Goal: Information Seeking & Learning: Find specific fact

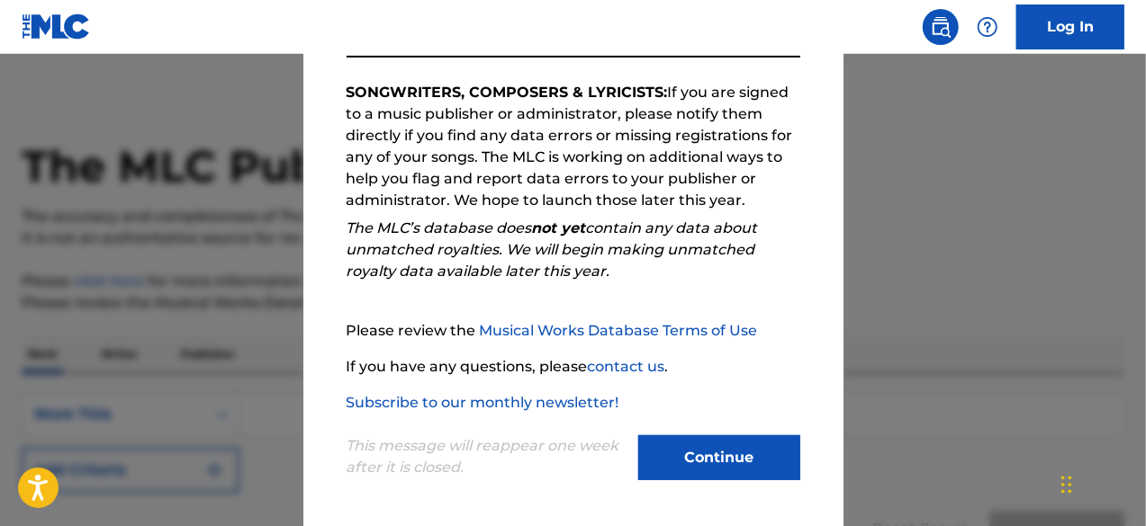
scroll to position [296, 0]
click at [732, 435] on button "Continue" at bounding box center [719, 457] width 162 height 45
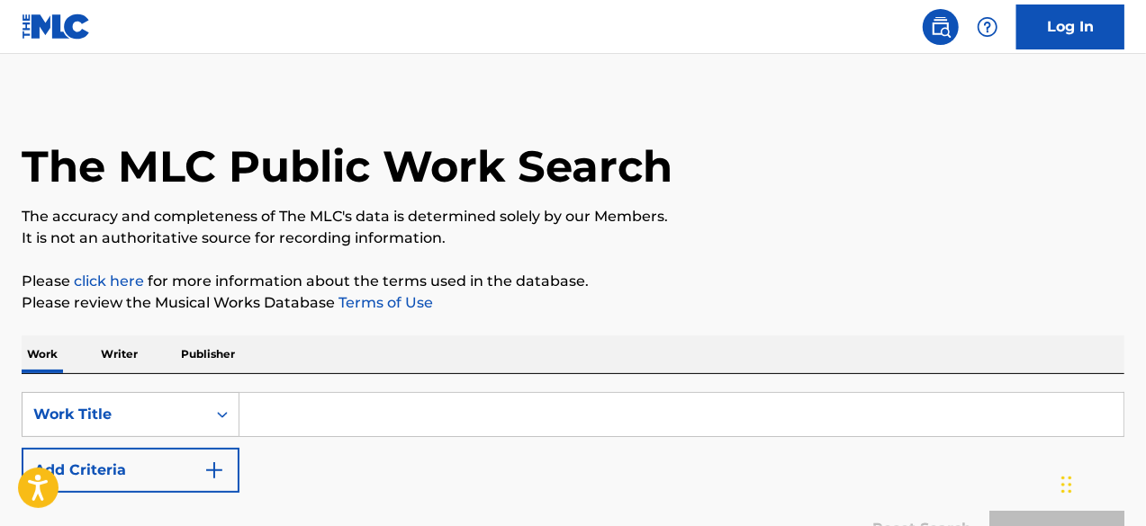
scroll to position [98, 0]
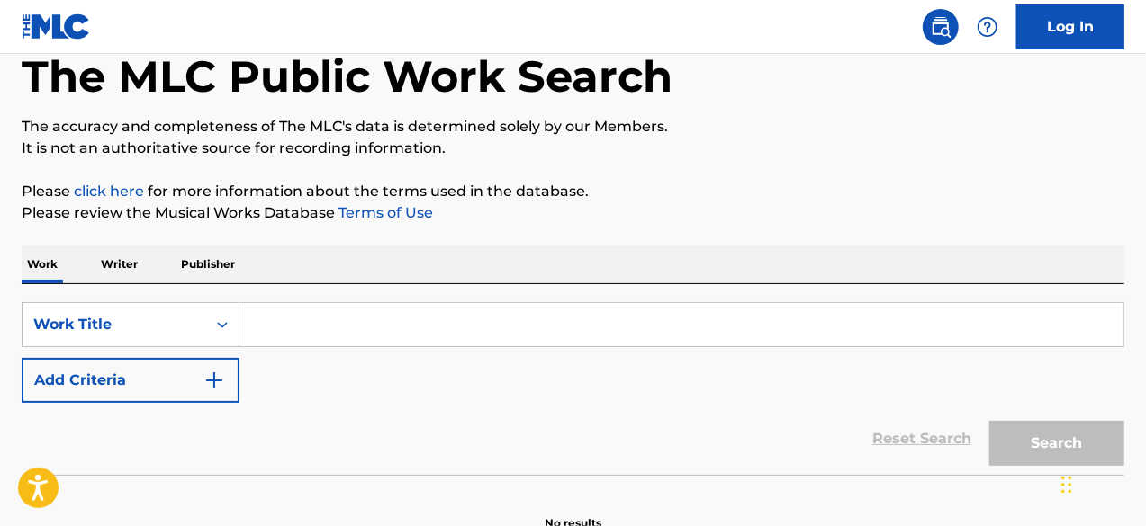
click at [286, 312] on input "Search Form" at bounding box center [681, 324] width 884 height 43
paste input "La Old Skul"
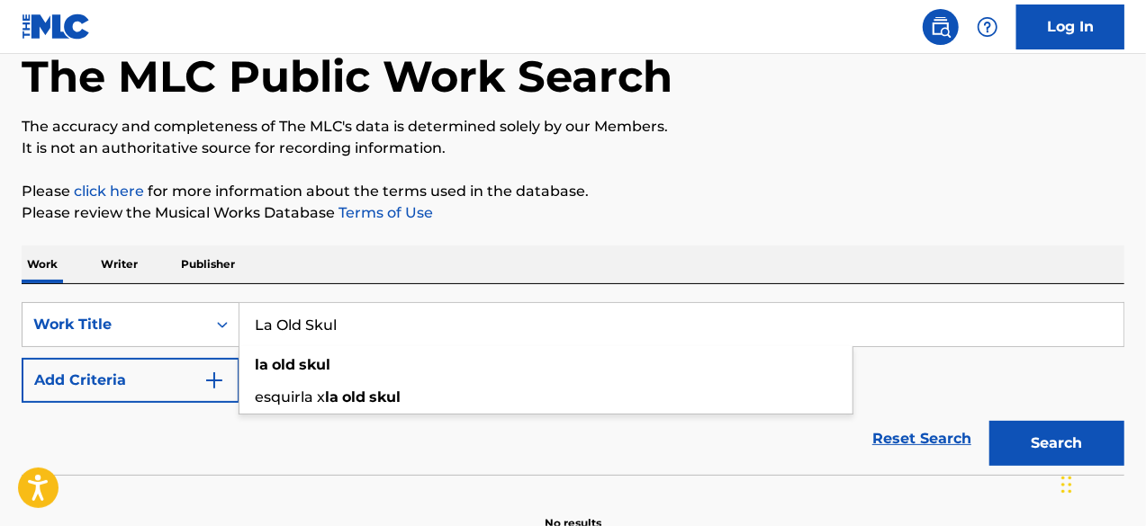
type input "La Old Skul"
click at [989, 421] on button "Search" at bounding box center [1056, 443] width 135 height 45
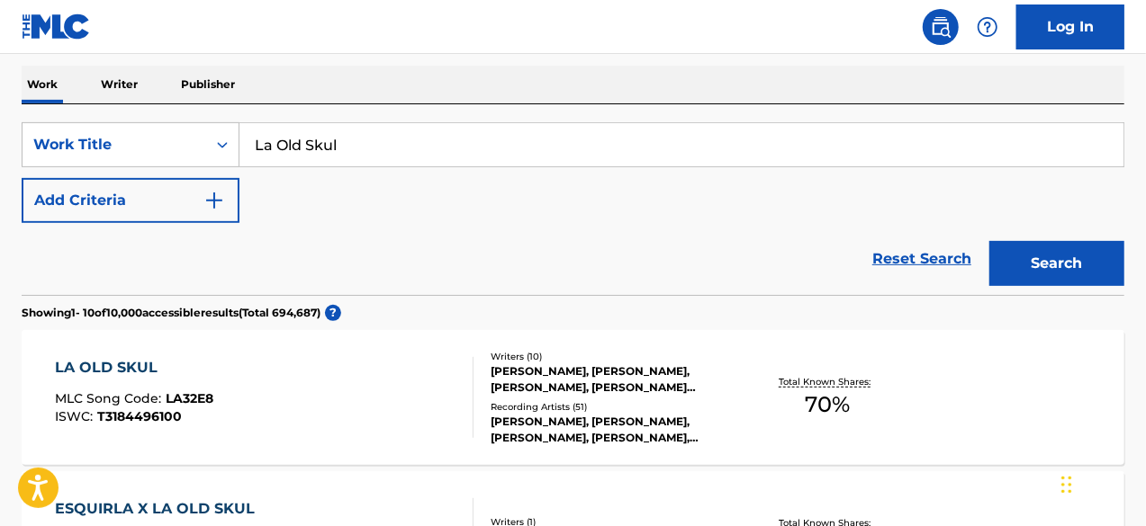
scroll to position [368, 0]
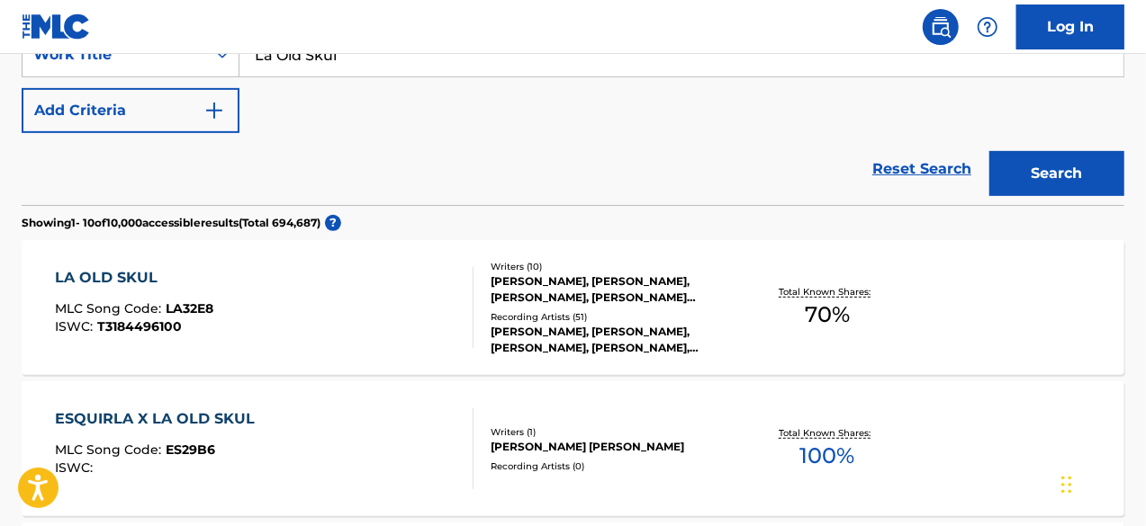
click at [343, 316] on div "LA OLD SKUL MLC Song Code : LA32E8 ISWC : T3184496100" at bounding box center [264, 307] width 419 height 81
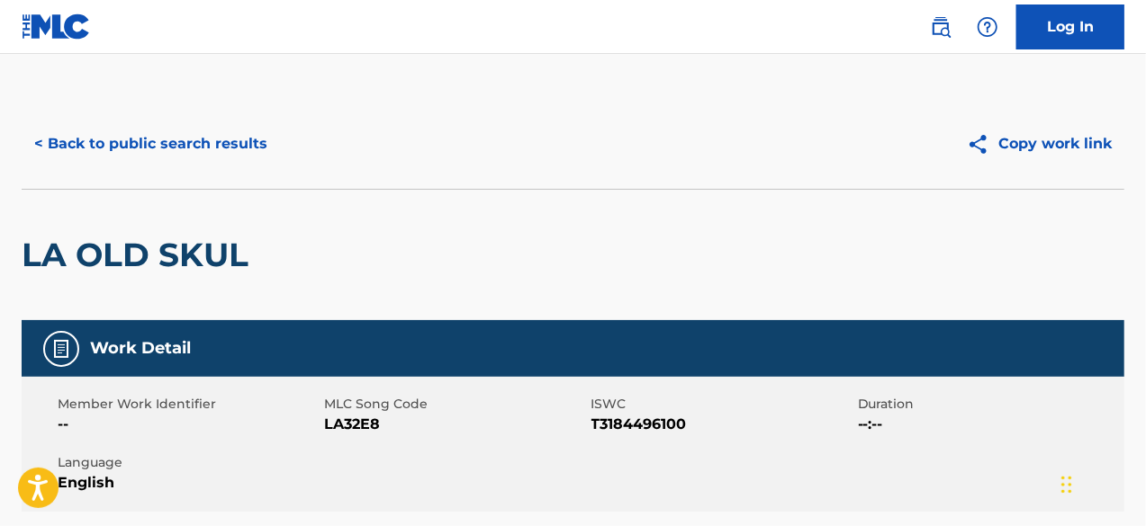
drag, startPoint x: 213, startPoint y: 139, endPoint x: 332, endPoint y: 157, distance: 120.3
click at [213, 139] on button "< Back to public search results" at bounding box center [151, 143] width 258 height 45
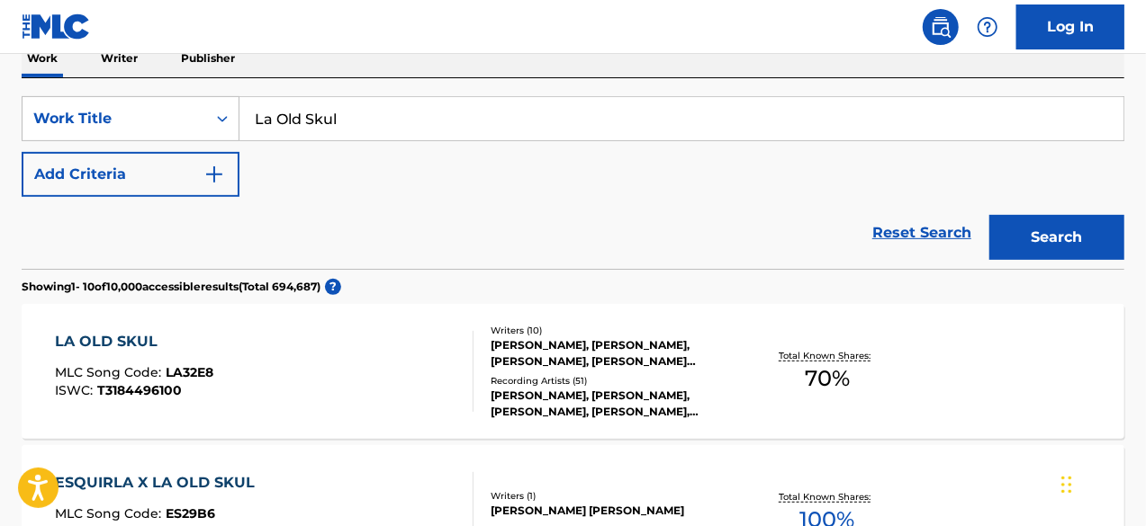
scroll to position [278, 0]
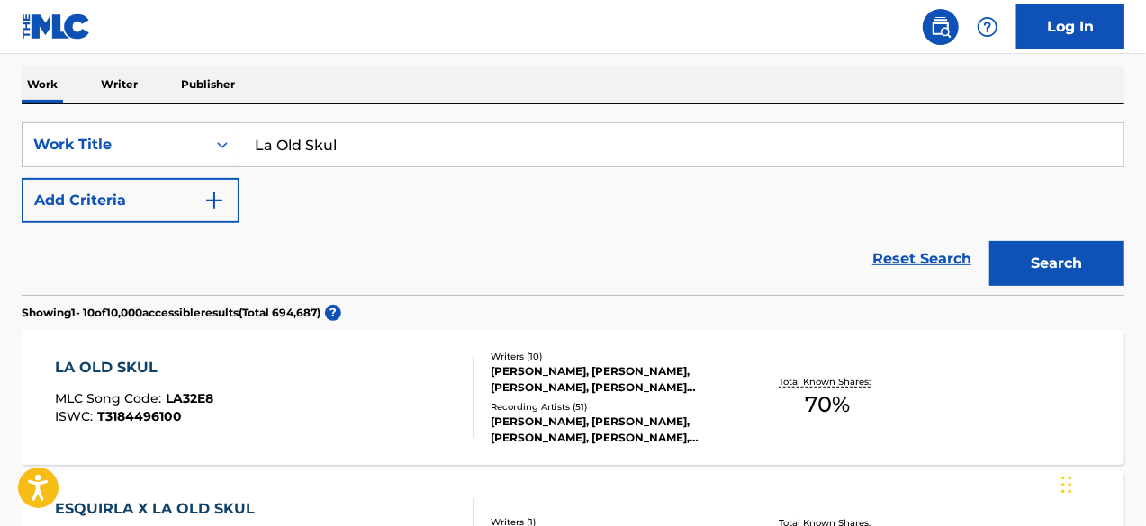
drag, startPoint x: 425, startPoint y: 152, endPoint x: 263, endPoint y: 154, distance: 162.0
click at [263, 154] on input "La Old Skul" at bounding box center [681, 144] width 884 height 43
paste input "El Que Reina"
click at [263, 143] on input "LEl Que Reina" at bounding box center [681, 144] width 884 height 43
type input "El Que Reina"
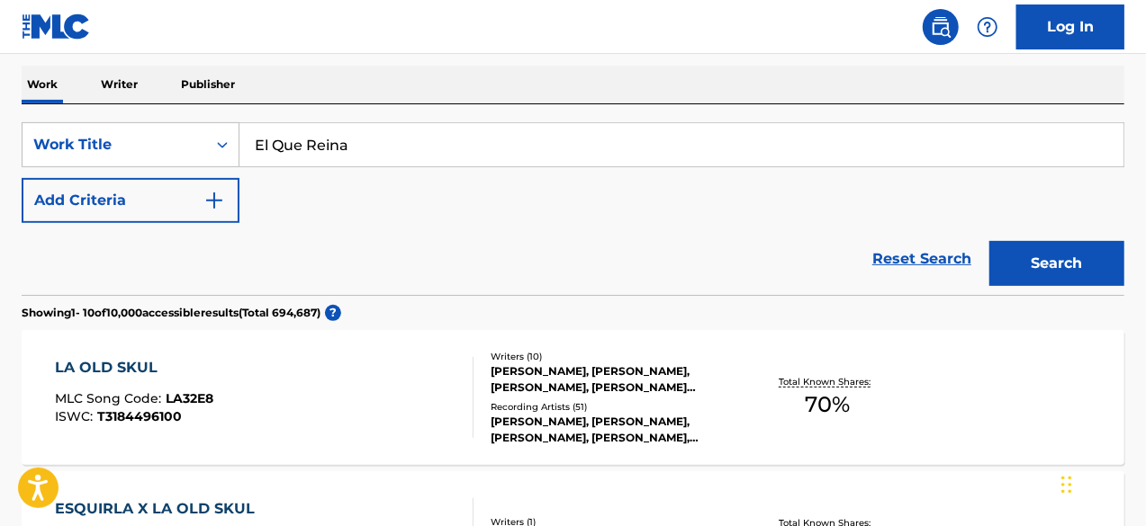
click at [989, 241] on button "Search" at bounding box center [1056, 263] width 135 height 45
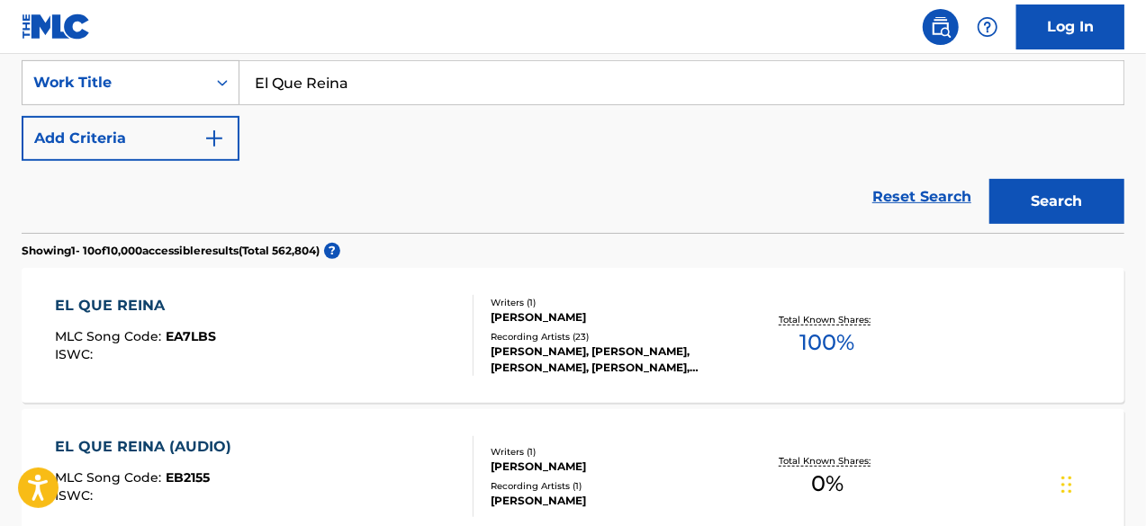
scroll to position [368, 0]
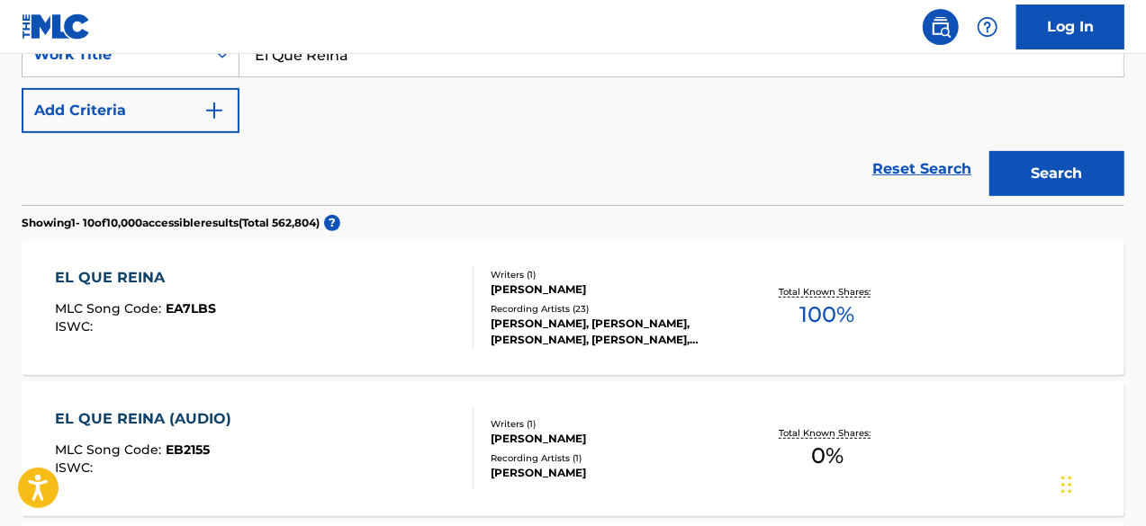
click at [560, 296] on div "Writers ( 1 ) [PERSON_NAME] Recording Artists ( 23 ) [PERSON_NAME], [PERSON_NAM…" at bounding box center [604, 308] width 262 height 80
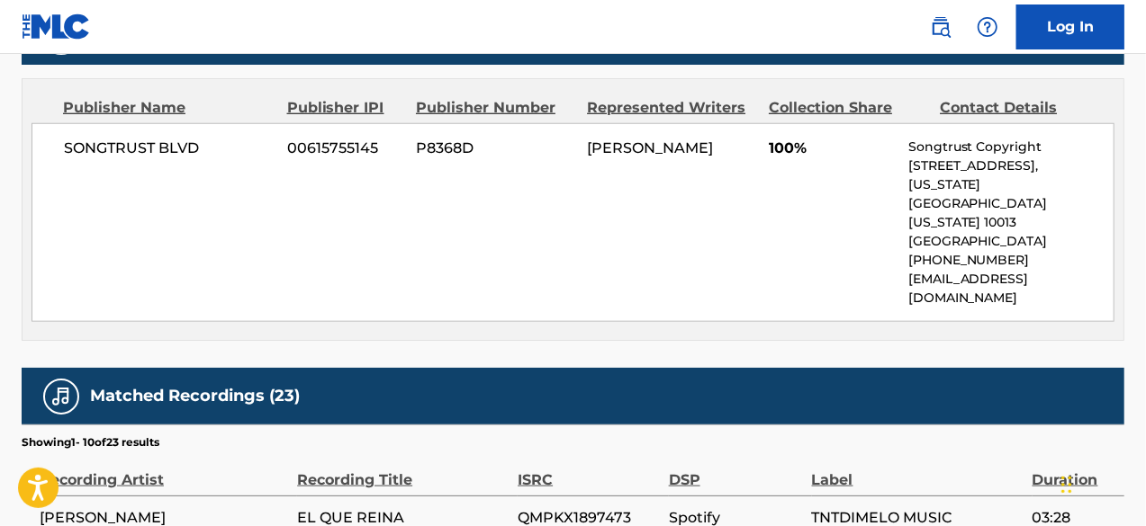
scroll to position [720, 0]
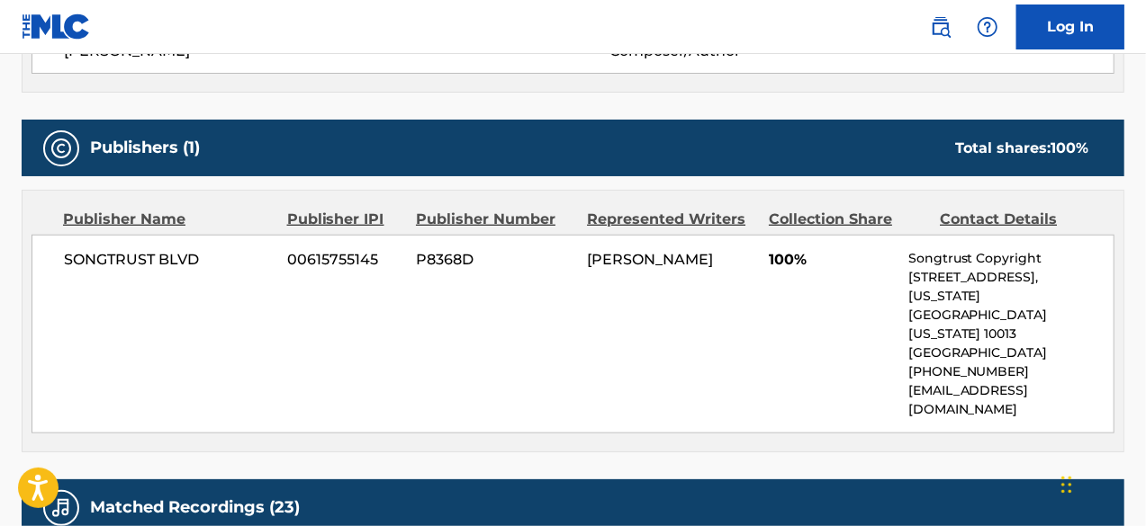
click at [509, 307] on div "SONGTRUST BLVD 00615755145 P8368D [PERSON_NAME] 100% Songtrust Copyright [STREE…" at bounding box center [572, 334] width 1083 height 199
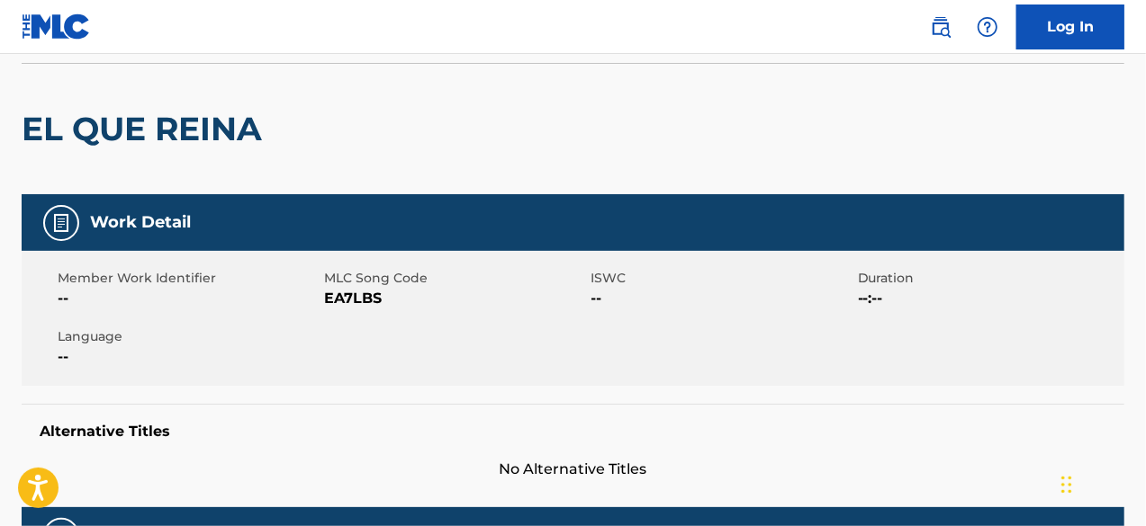
scroll to position [0, 0]
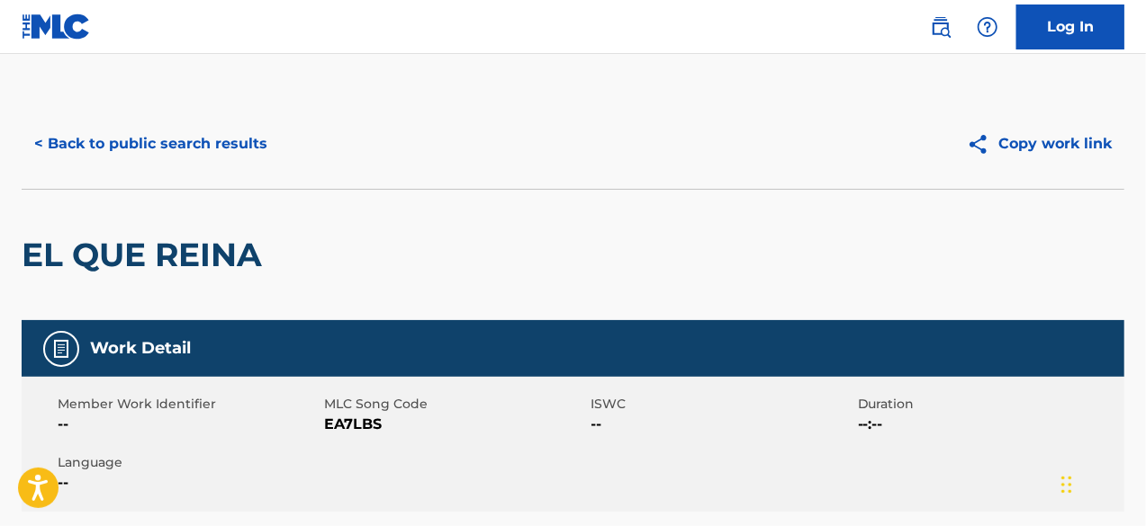
drag, startPoint x: 185, startPoint y: 147, endPoint x: 255, endPoint y: 152, distance: 69.5
click at [185, 147] on button "< Back to public search results" at bounding box center [151, 143] width 258 height 45
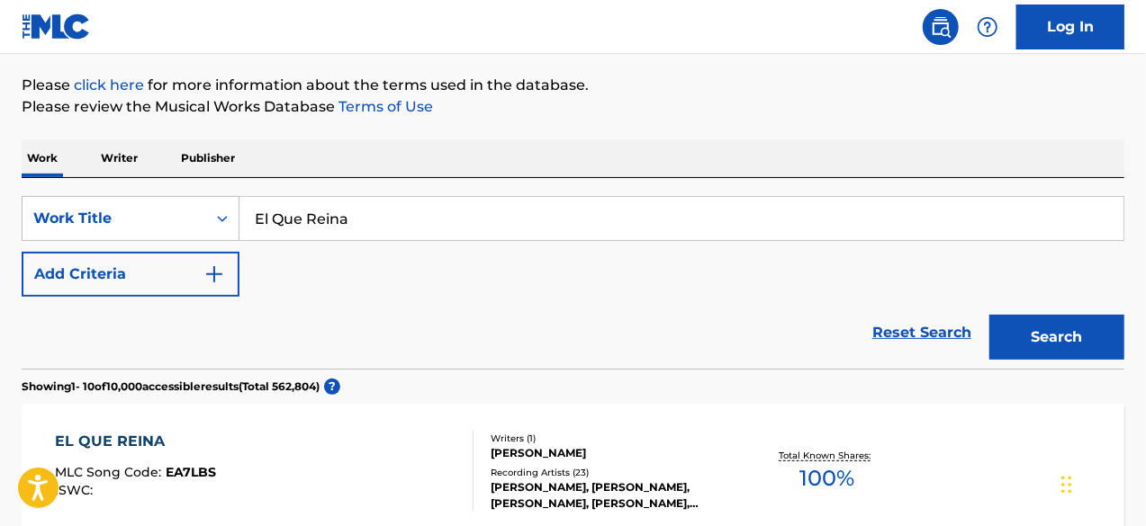
scroll to position [98, 0]
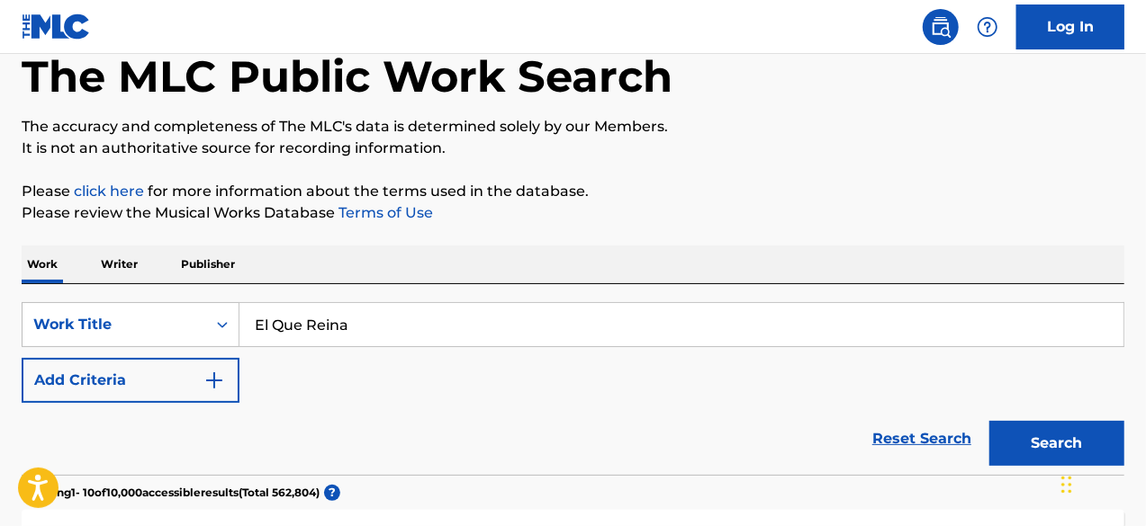
click at [348, 314] on input "El Que Reina" at bounding box center [681, 324] width 884 height 43
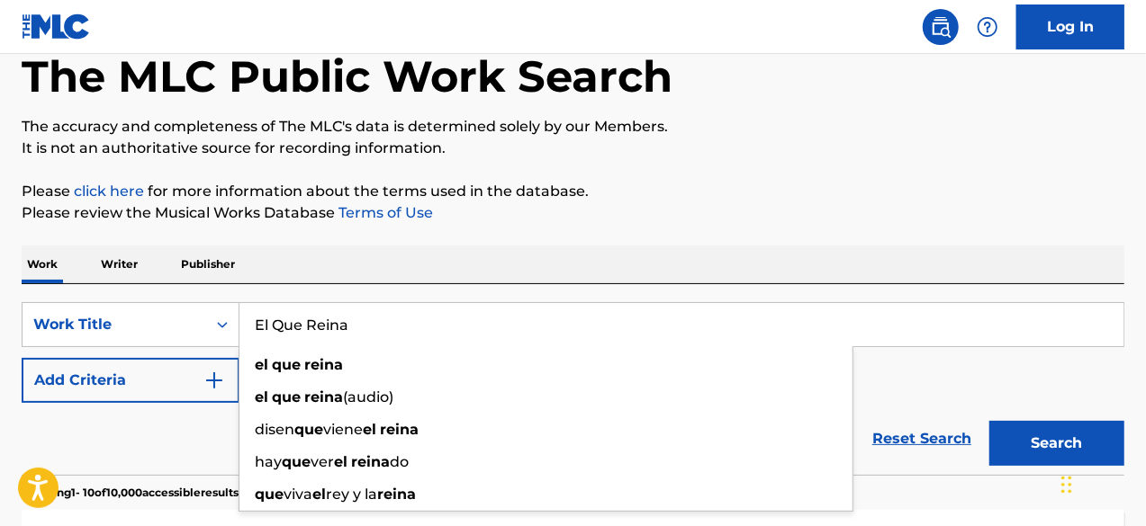
click at [348, 314] on input "El Que Reina" at bounding box center [681, 324] width 884 height 43
paste input "[PERSON_NAME]"
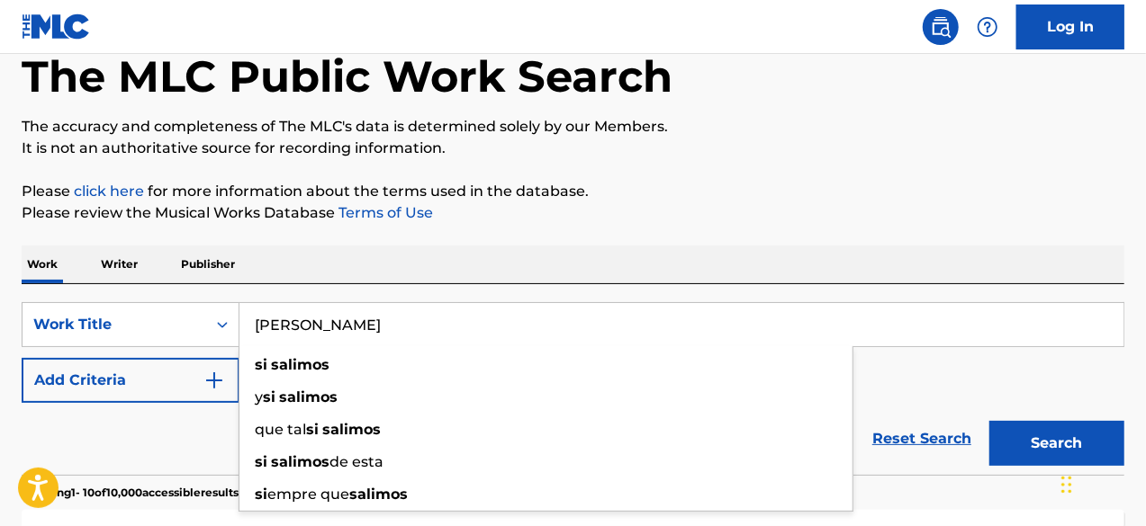
type input "[PERSON_NAME]"
click at [989, 421] on button "Search" at bounding box center [1056, 443] width 135 height 45
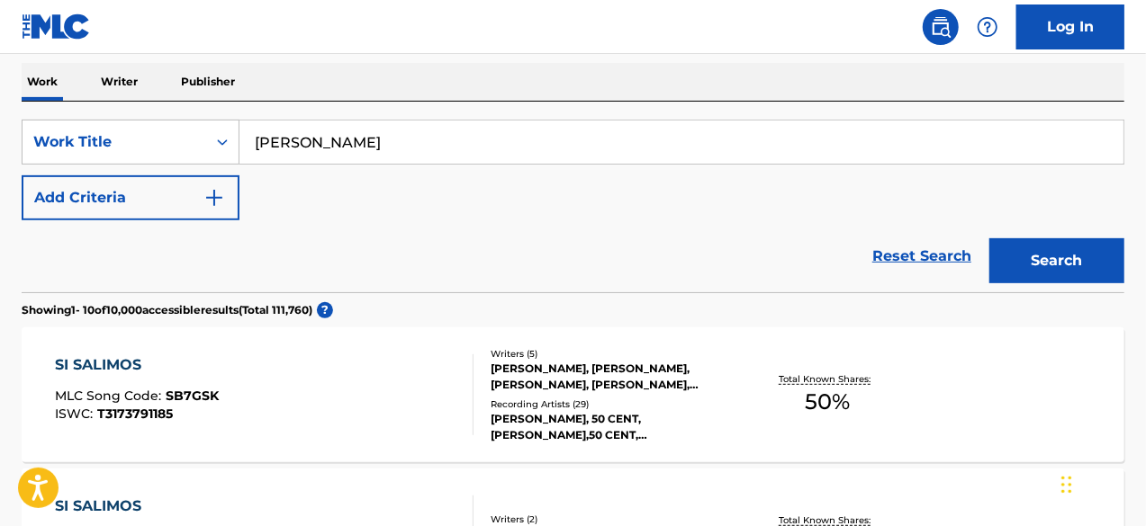
scroll to position [278, 0]
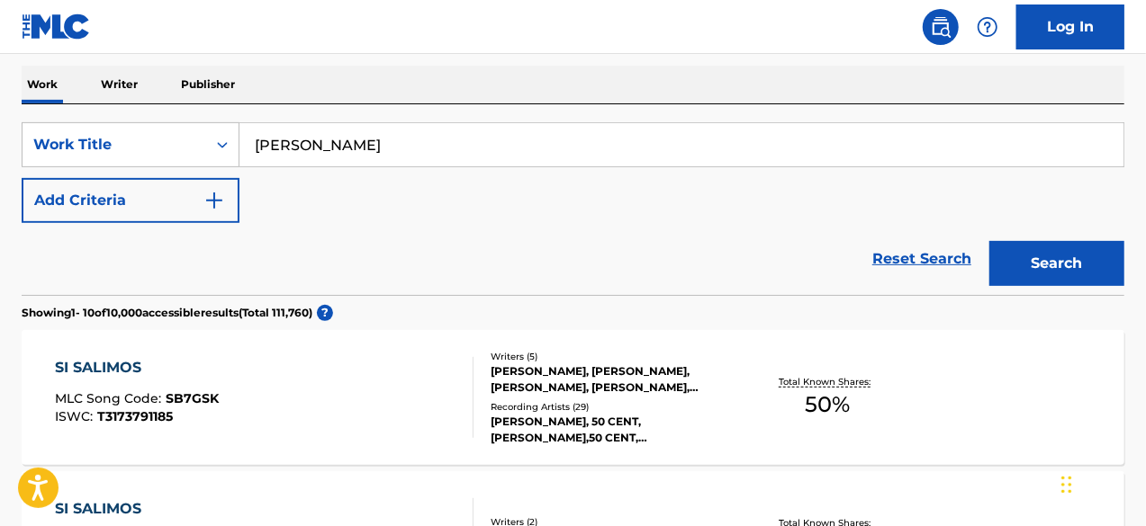
click at [218, 193] on img "Search Form" at bounding box center [214, 201] width 22 height 22
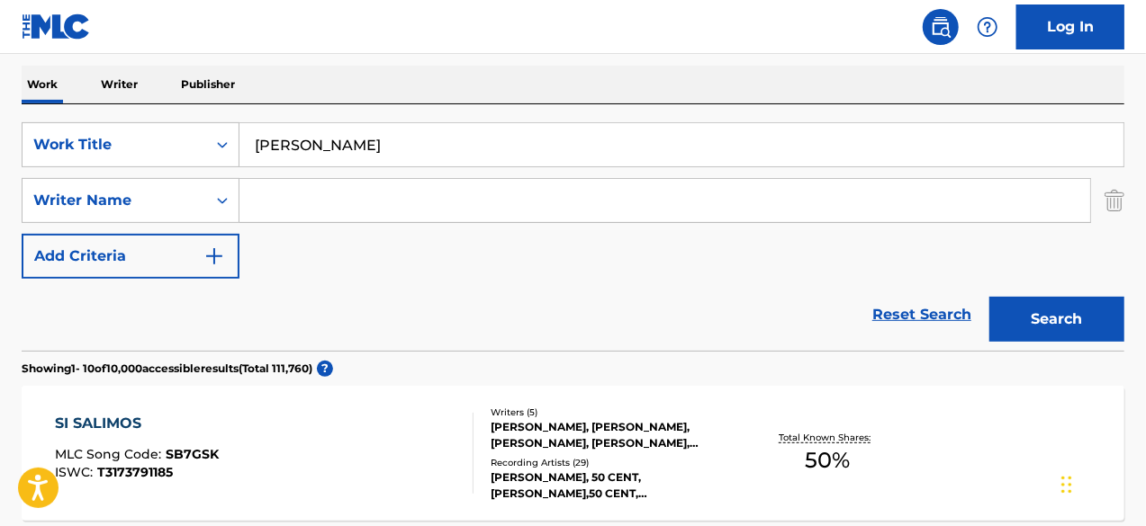
click at [321, 204] on input "Search Form" at bounding box center [664, 200] width 850 height 43
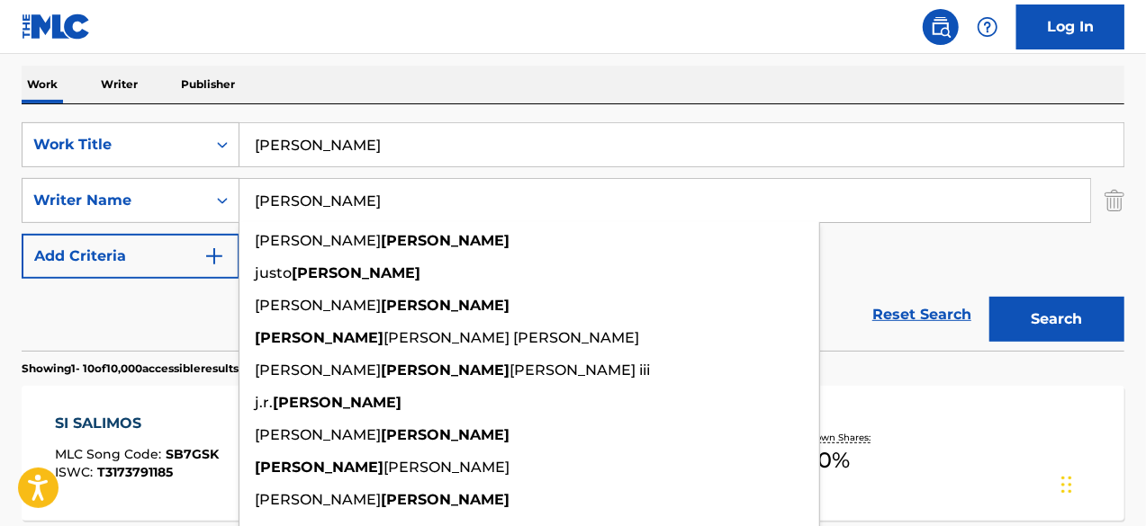
type input "[PERSON_NAME]"
click at [989, 297] on button "Search" at bounding box center [1056, 319] width 135 height 45
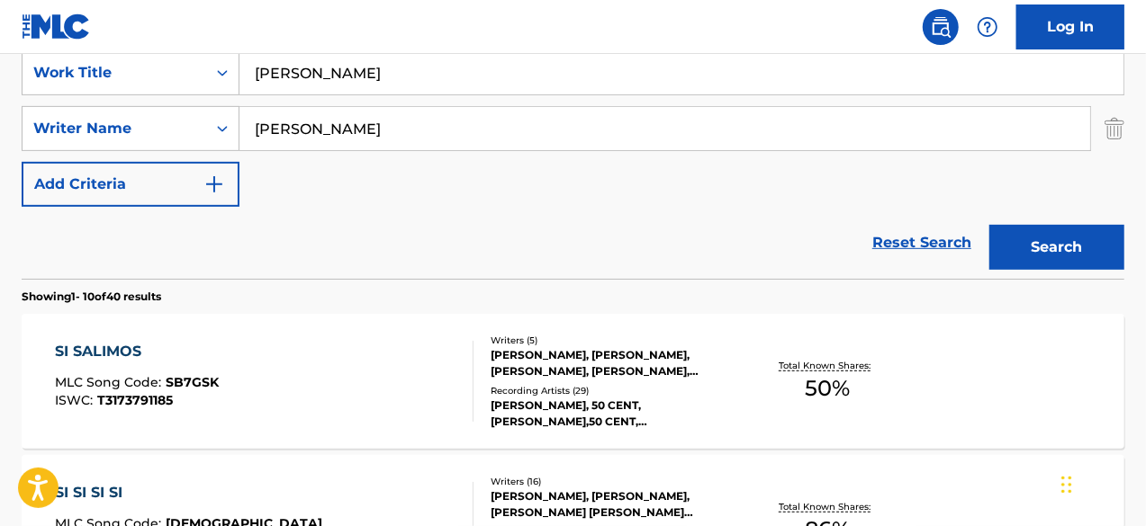
scroll to position [458, 0]
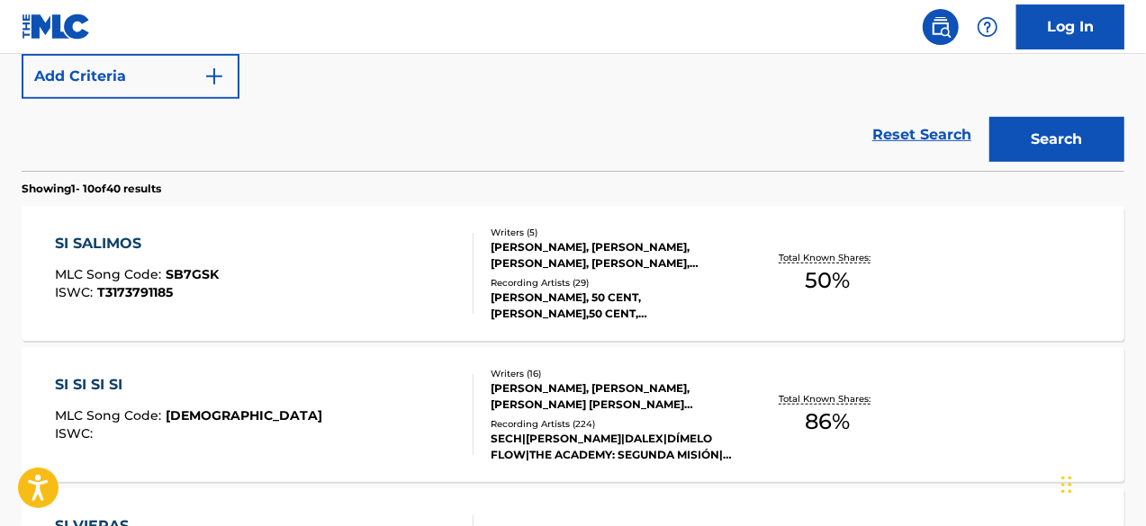
click at [507, 261] on div "[PERSON_NAME], [PERSON_NAME], [PERSON_NAME], [PERSON_NAME], [PERSON_NAME]" at bounding box center [612, 255] width 245 height 32
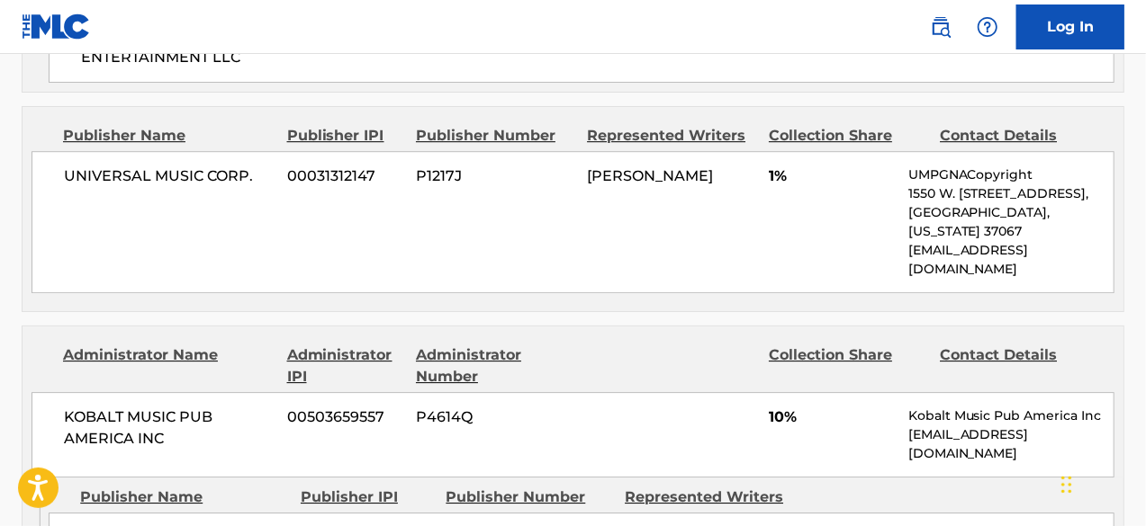
scroll to position [2520, 0]
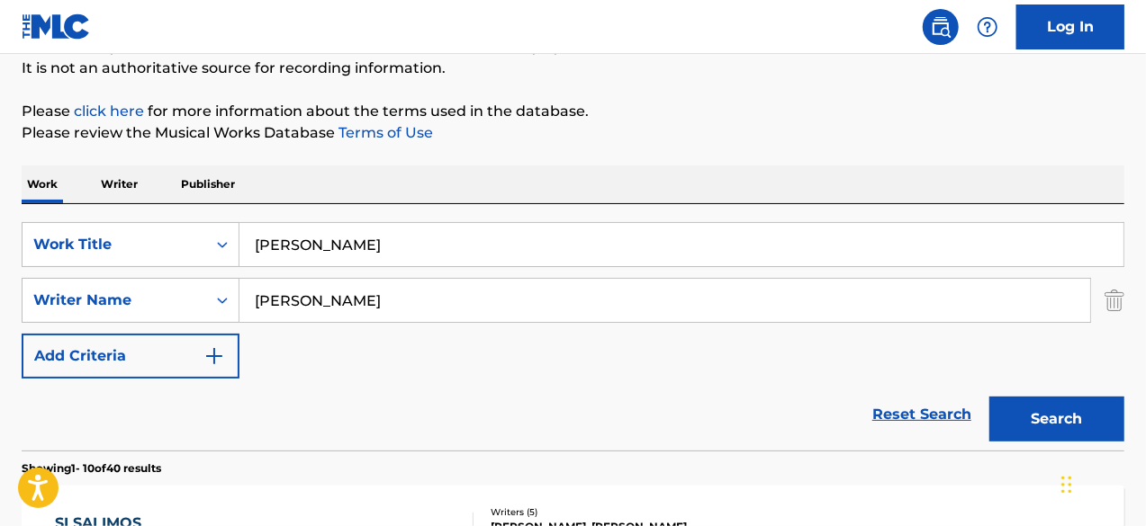
scroll to position [180, 0]
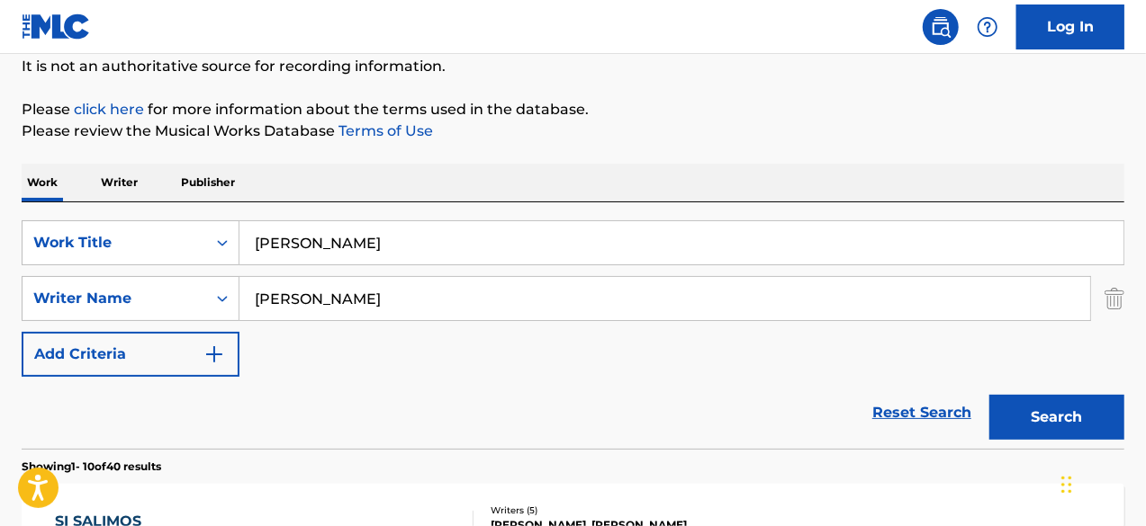
click at [1098, 299] on div "SearchWithCriteria6581ff8c-ee33-4f34-b52a-e0e3580d830a Writer Name [PERSON_NAME]" at bounding box center [573, 298] width 1102 height 45
click at [1111, 299] on img "Search Form" at bounding box center [1114, 298] width 20 height 45
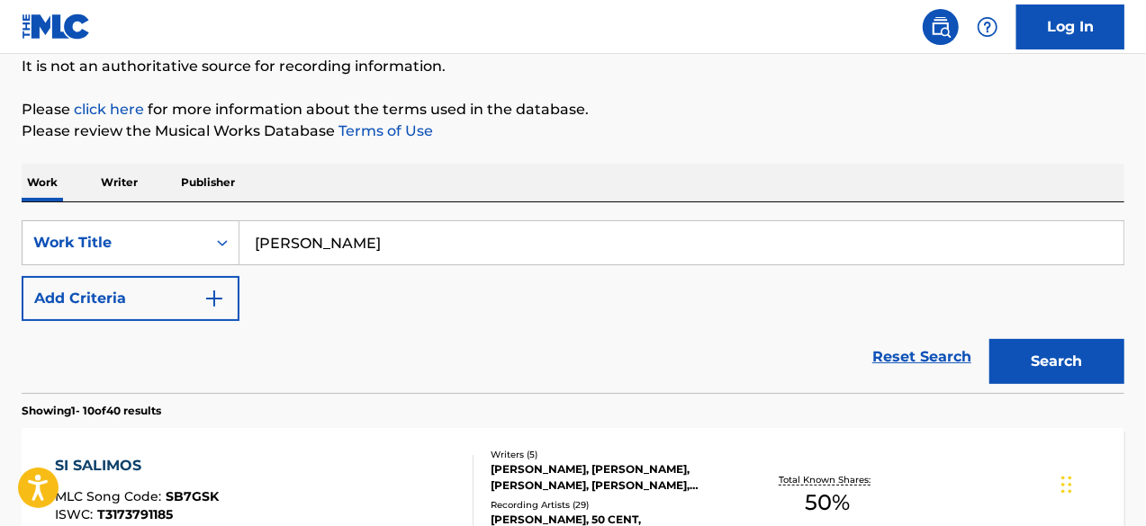
click at [571, 269] on div "SearchWithCriteriaf6db8c89-9afb-4089-86a1-12311a41005d Work Title Si Salimos Ad…" at bounding box center [573, 270] width 1102 height 101
click at [562, 247] on input "[PERSON_NAME]" at bounding box center [681, 242] width 884 height 43
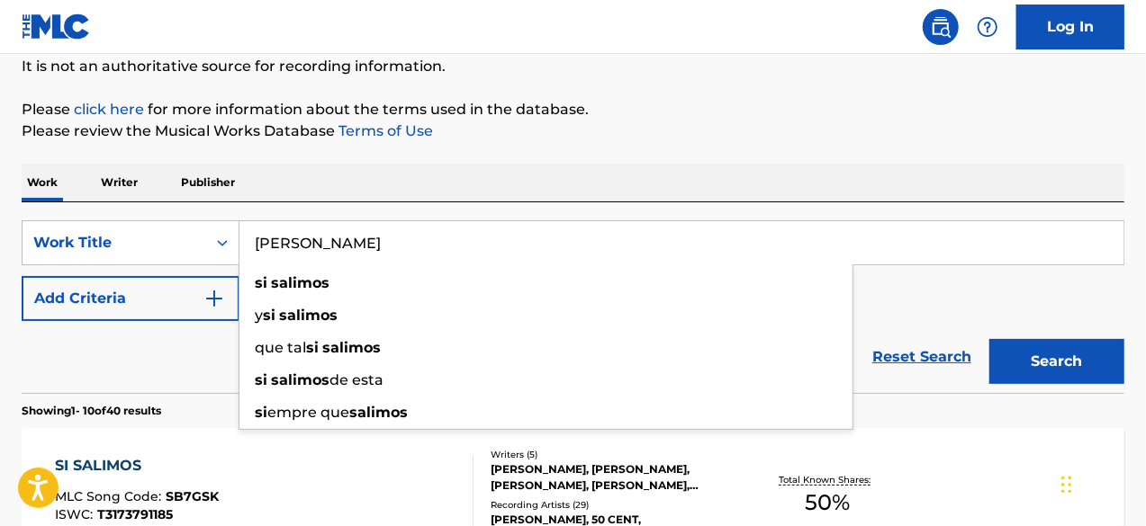
click at [562, 248] on input "[PERSON_NAME]" at bounding box center [681, 242] width 884 height 43
paste input "Gladiador (Remix)"
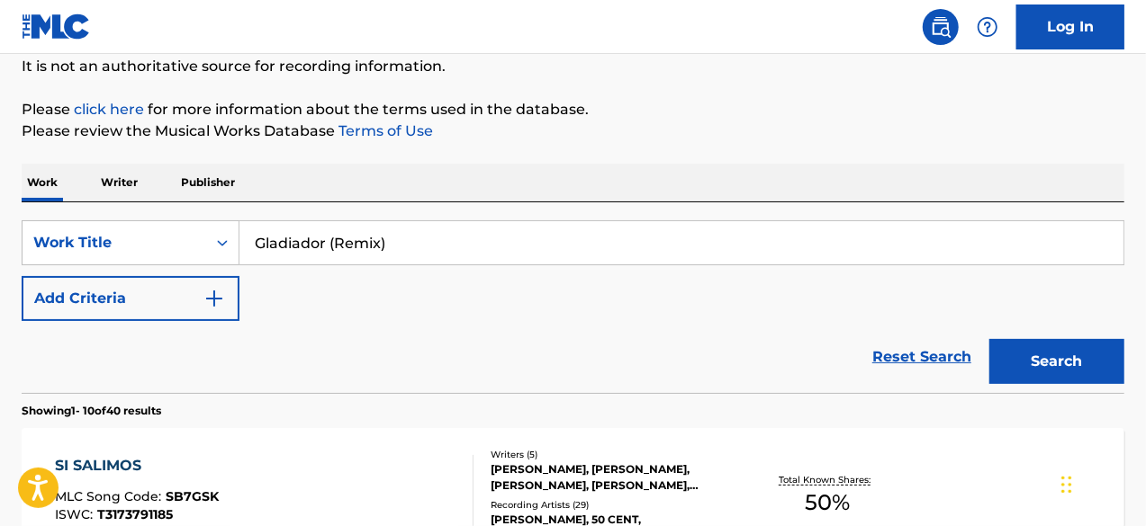
click at [989, 339] on button "Search" at bounding box center [1056, 361] width 135 height 45
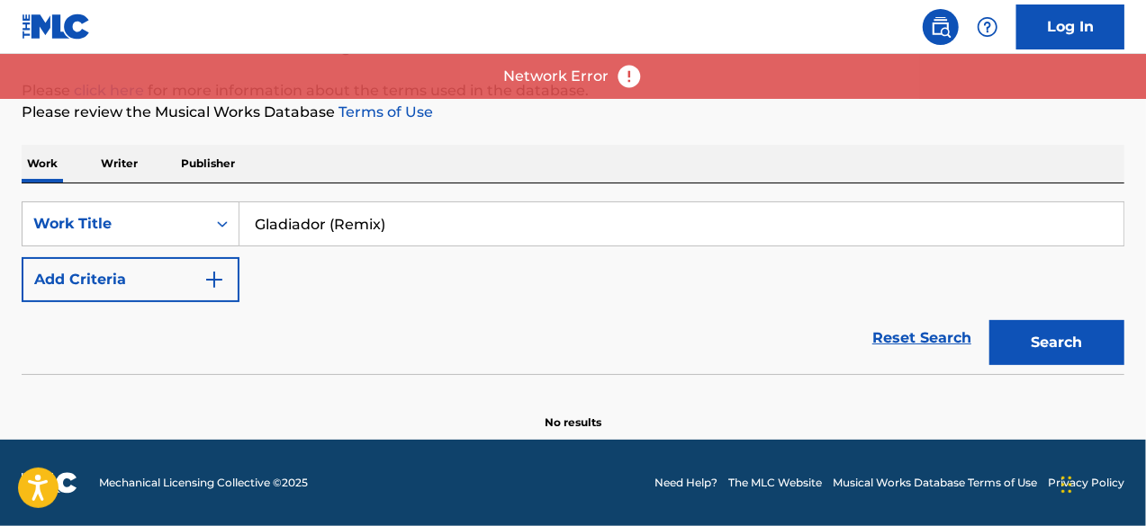
scroll to position [198, 0]
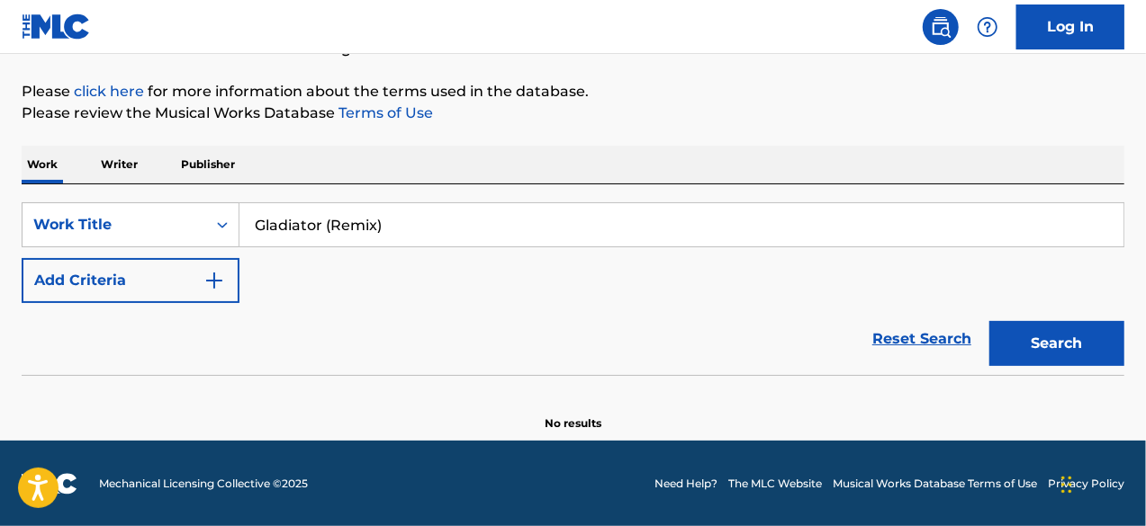
type input "Gladiator (Remix)"
click at [1038, 345] on button "Search" at bounding box center [1056, 343] width 135 height 45
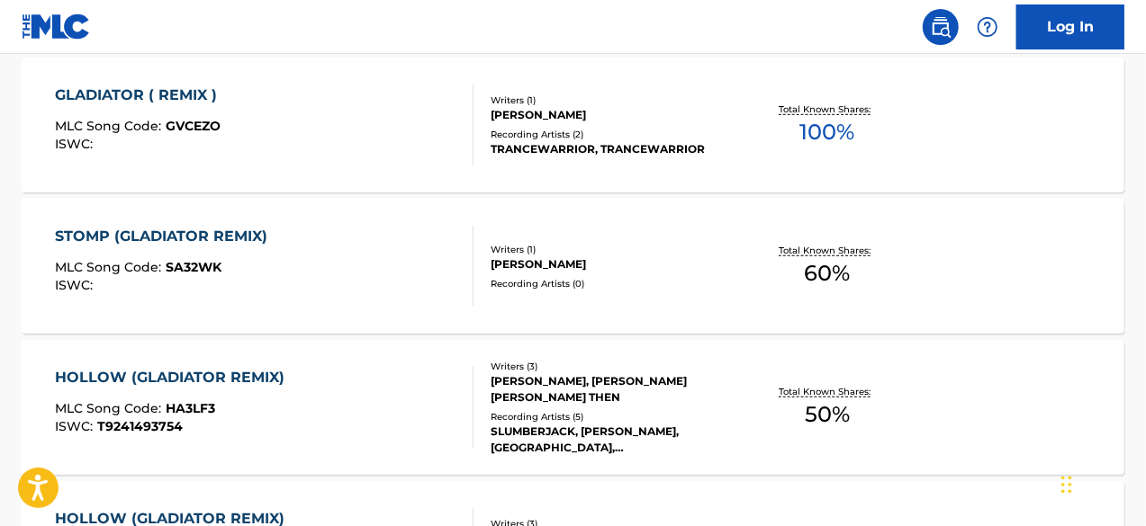
scroll to position [468, 0]
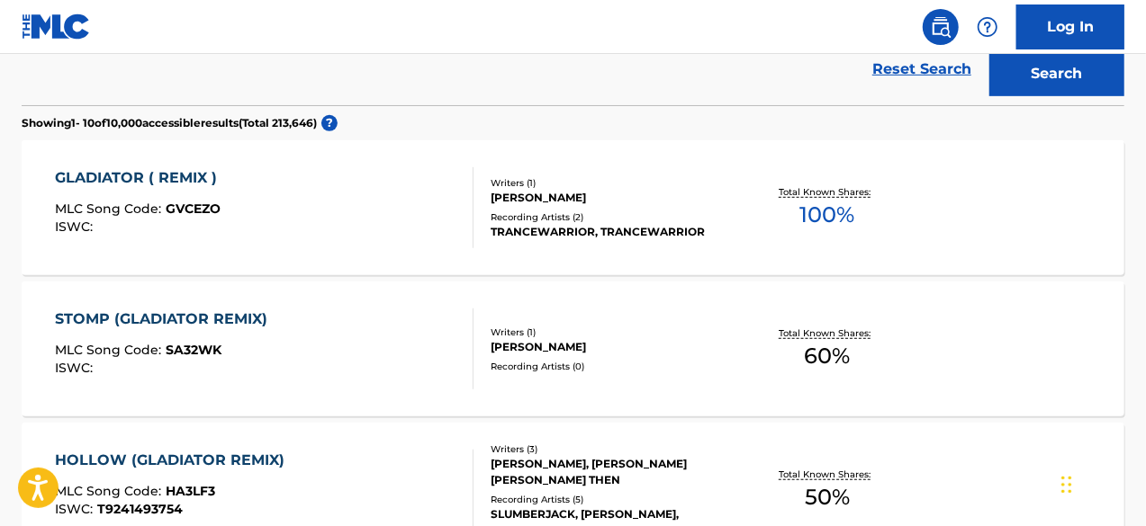
click at [339, 198] on div "GLADIATOR ( REMIX ) MLC Song Code : GVCEZO ISWC :" at bounding box center [264, 207] width 419 height 81
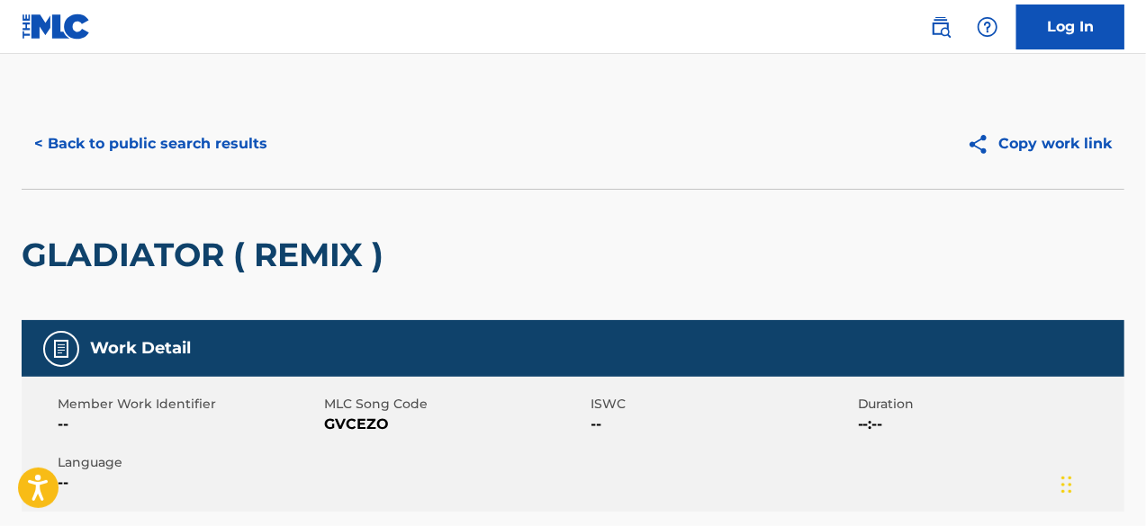
click at [133, 147] on button "< Back to public search results" at bounding box center [151, 143] width 258 height 45
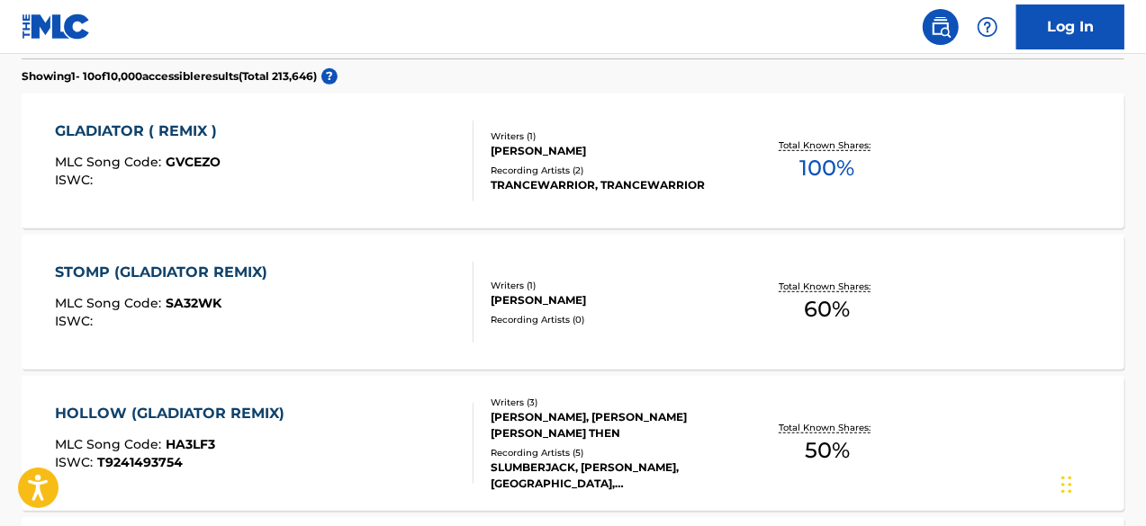
scroll to position [155, 0]
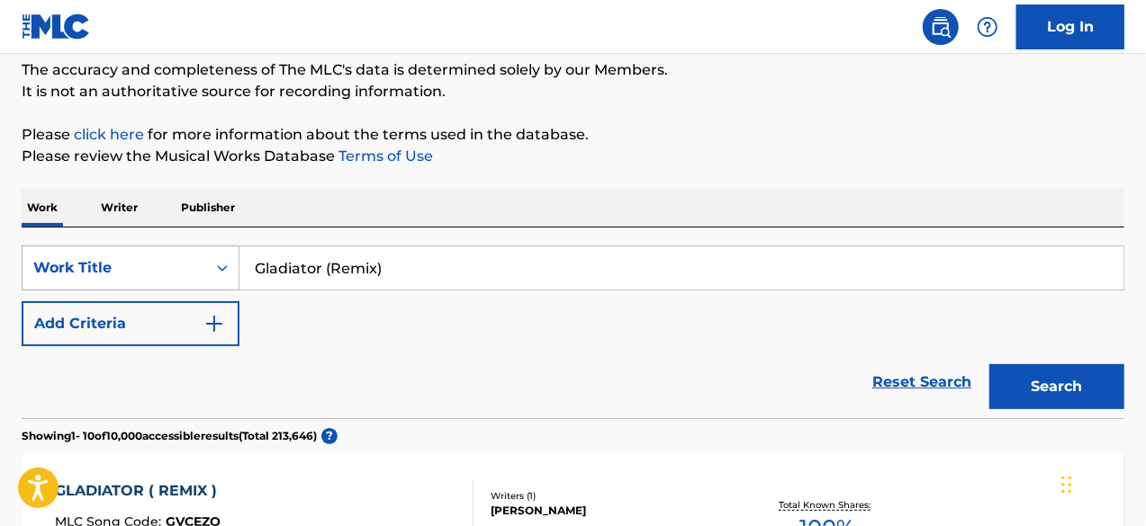
click at [223, 258] on div "Search Form" at bounding box center [222, 268] width 32 height 32
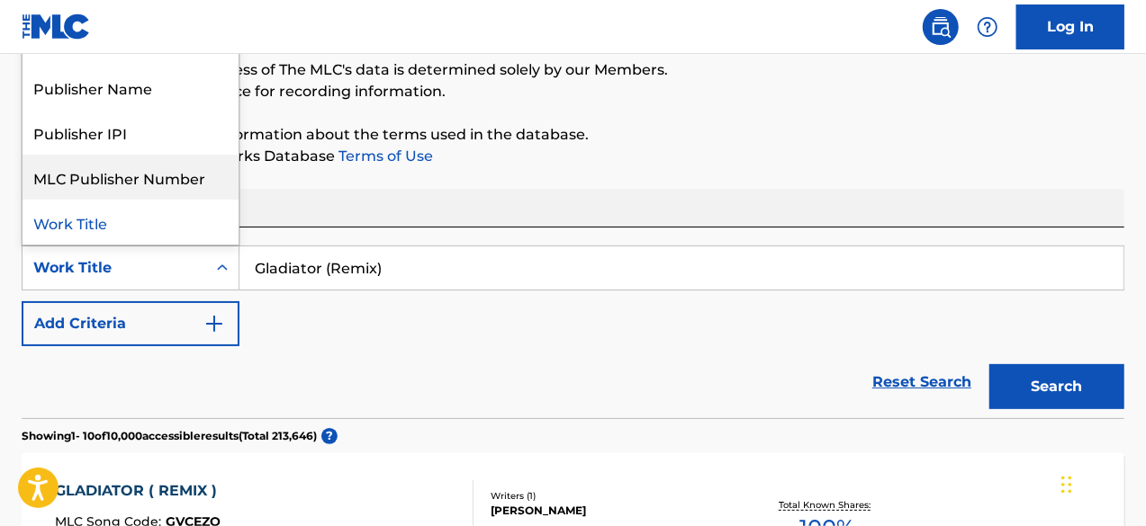
scroll to position [0, 0]
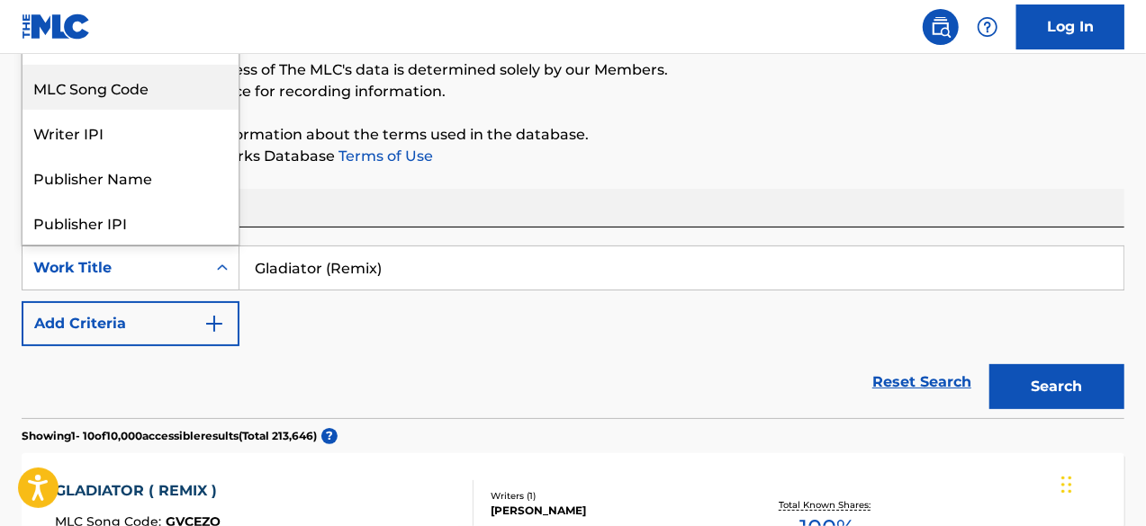
click at [154, 98] on div "MLC Song Code" at bounding box center [130, 87] width 216 height 45
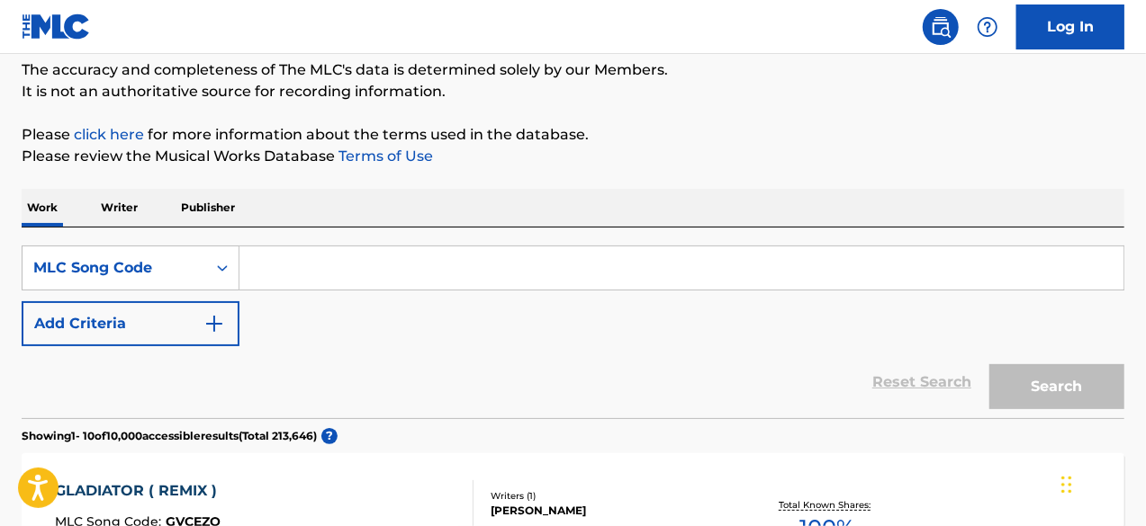
click at [374, 259] on input "Search Form" at bounding box center [681, 268] width 884 height 43
paste input "GD7YTU"
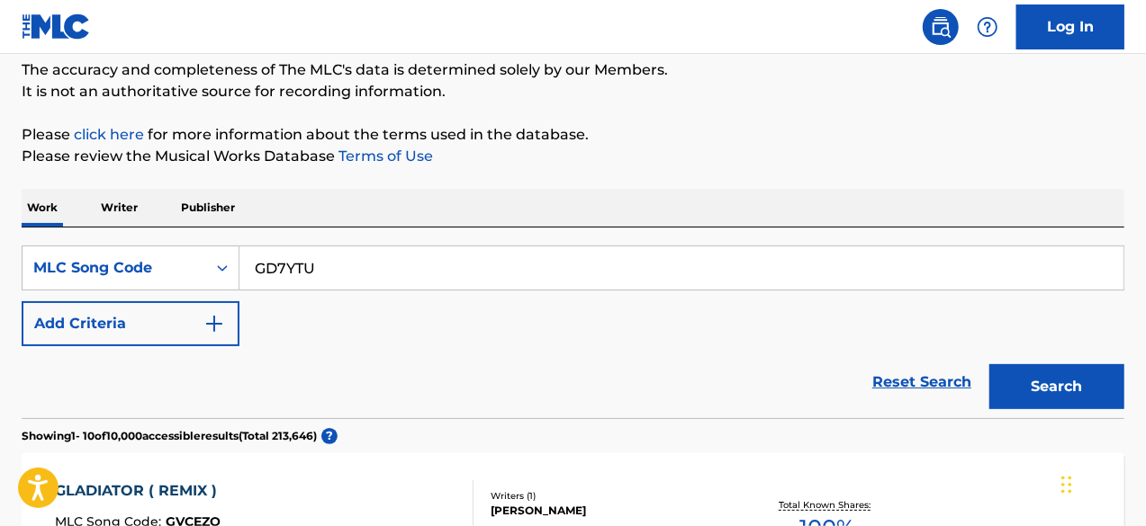
type input "GD7YTU"
click at [989, 364] on button "Search" at bounding box center [1056, 386] width 135 height 45
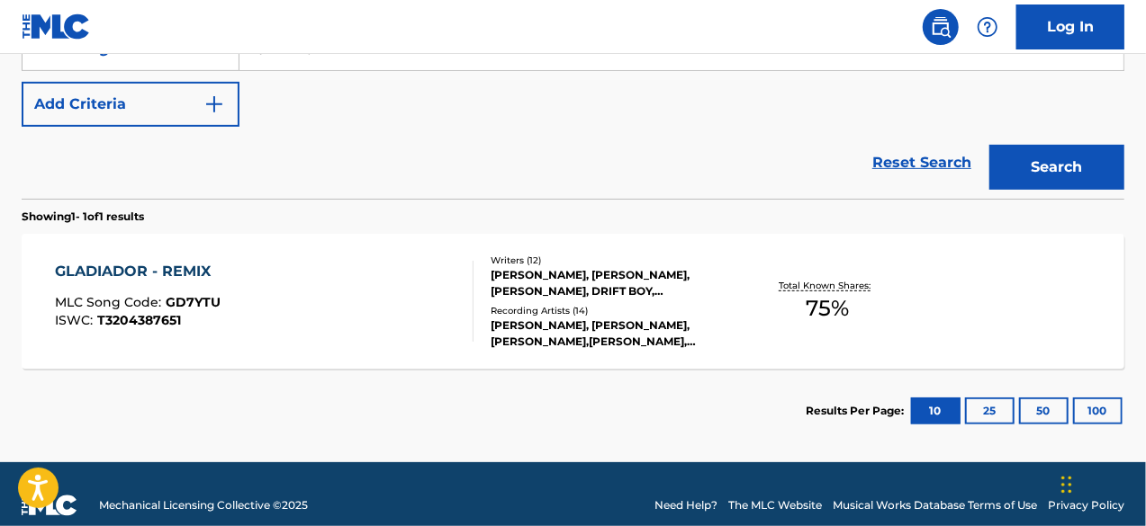
scroll to position [396, 0]
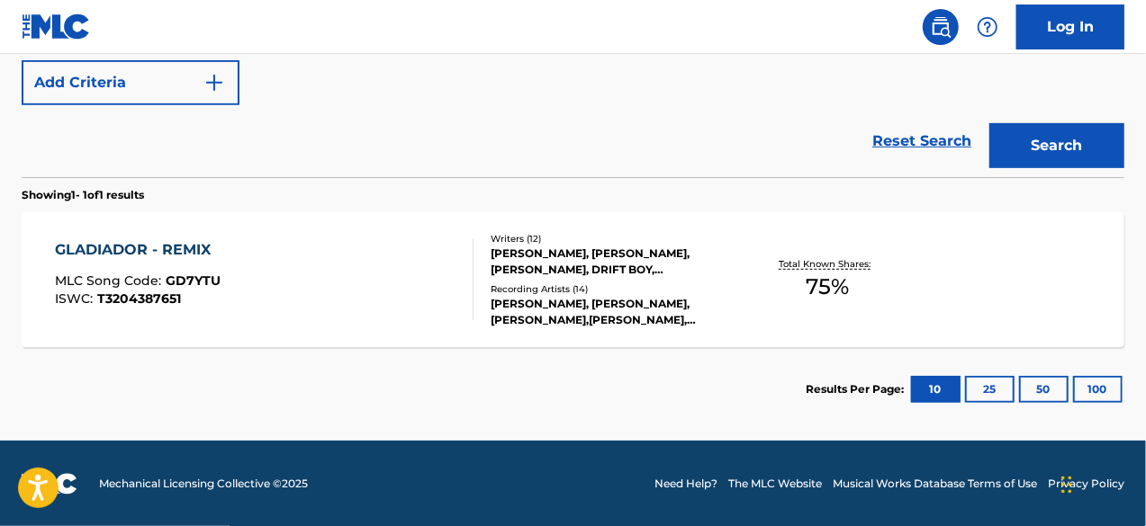
click at [382, 337] on div "GLADIADOR - REMIX MLC Song Code : GD7YTU ISWC : T3204387651 Writers ( 12 ) [PER…" at bounding box center [573, 279] width 1102 height 135
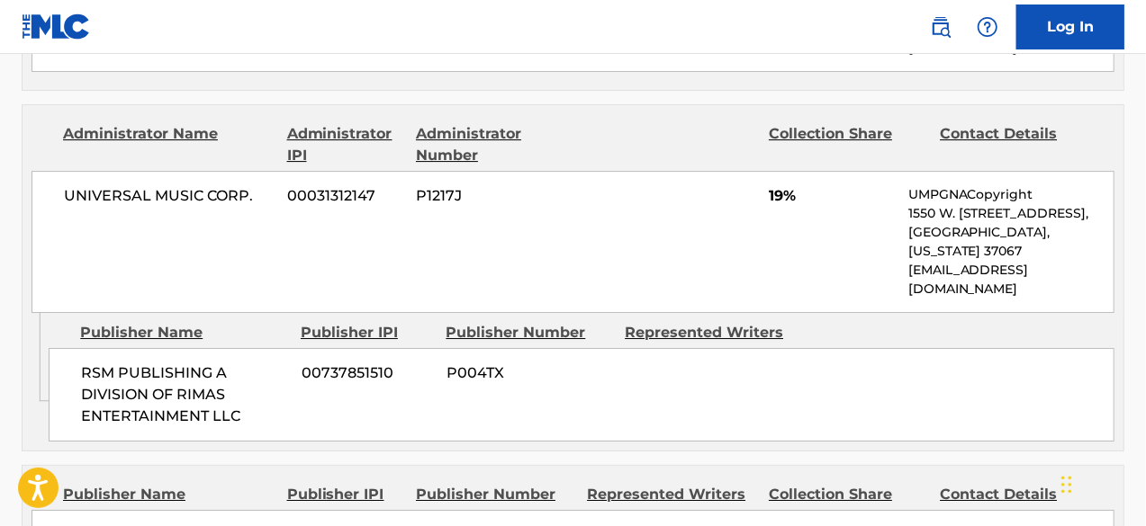
scroll to position [2880, 0]
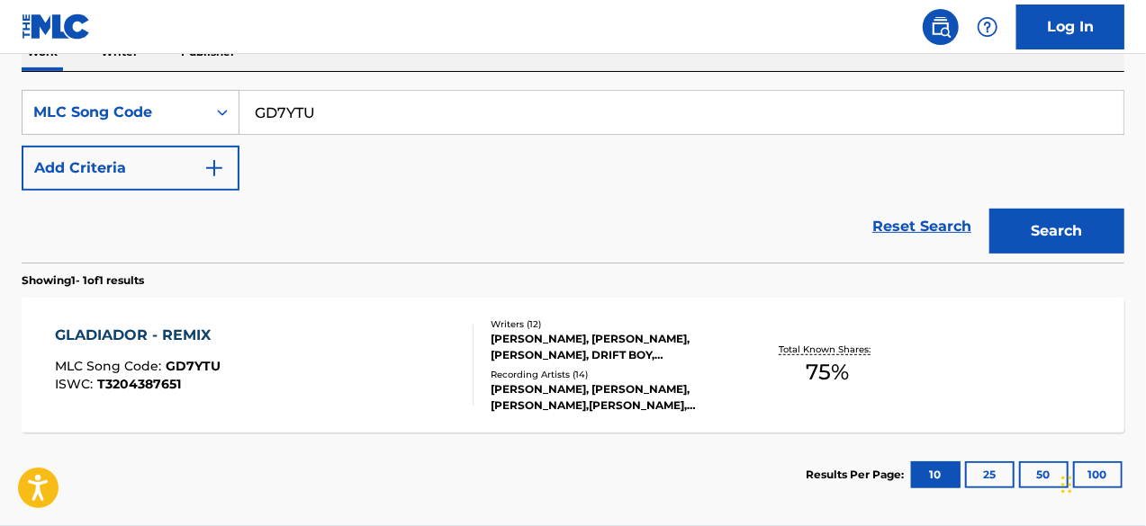
scroll to position [126, 0]
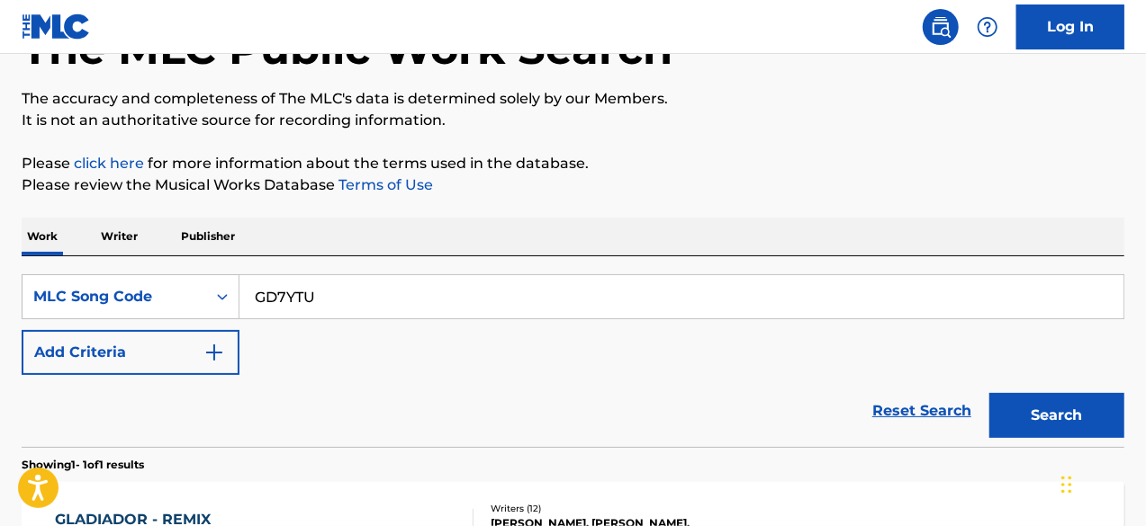
click at [349, 313] on input "GD7YTU" at bounding box center [681, 296] width 884 height 43
click at [346, 307] on input "GD7YTU" at bounding box center [681, 296] width 884 height 43
paste input "NG6EVQ"
type input "NG6EVQ"
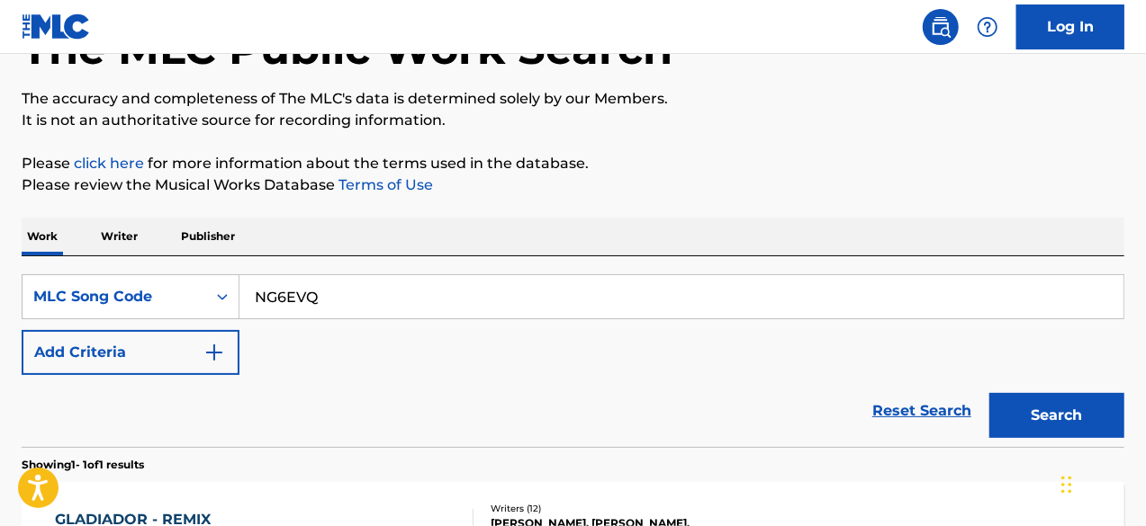
click at [989, 393] on button "Search" at bounding box center [1056, 415] width 135 height 45
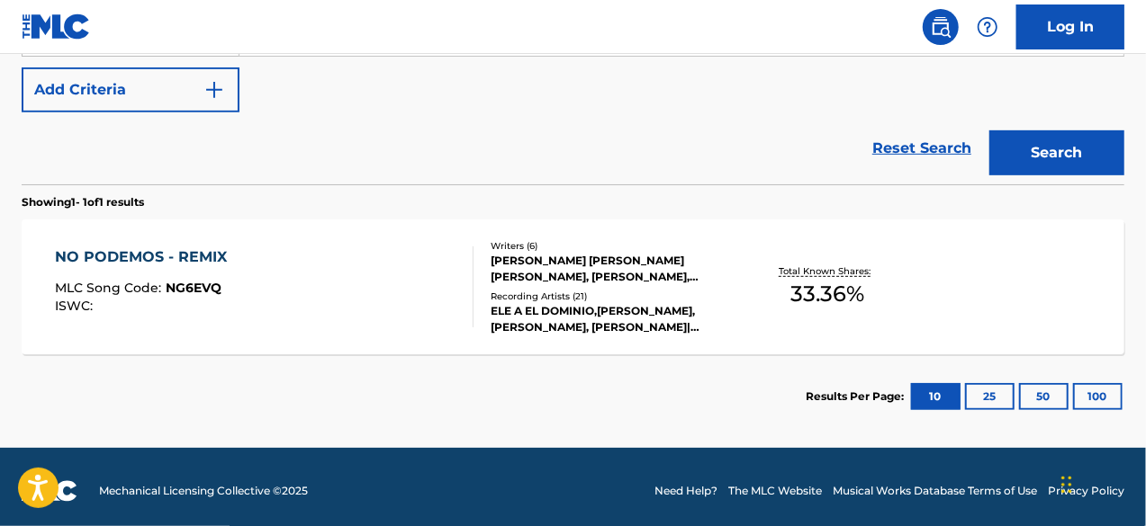
scroll to position [396, 0]
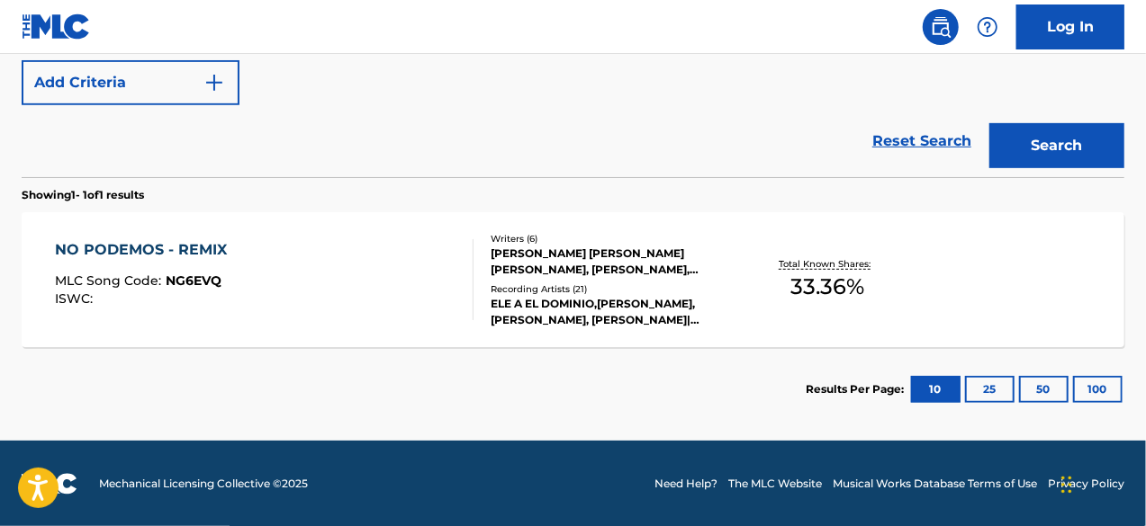
click at [363, 300] on div "NO PODEMOS - REMIX MLC Song Code : NG6EVQ ISWC :" at bounding box center [264, 279] width 419 height 81
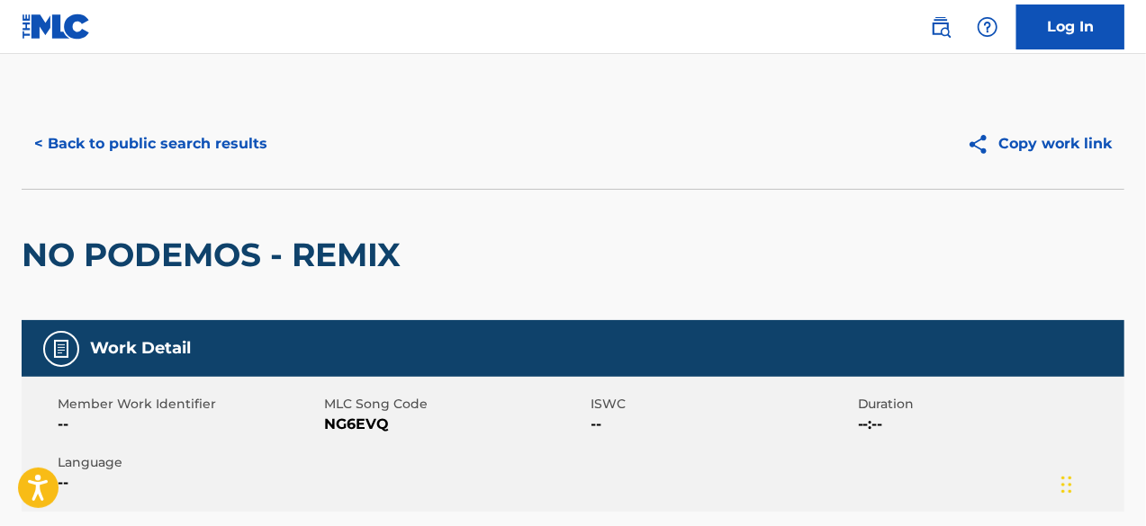
click at [467, 221] on div "NO PODEMOS - REMIX" at bounding box center [573, 254] width 1102 height 131
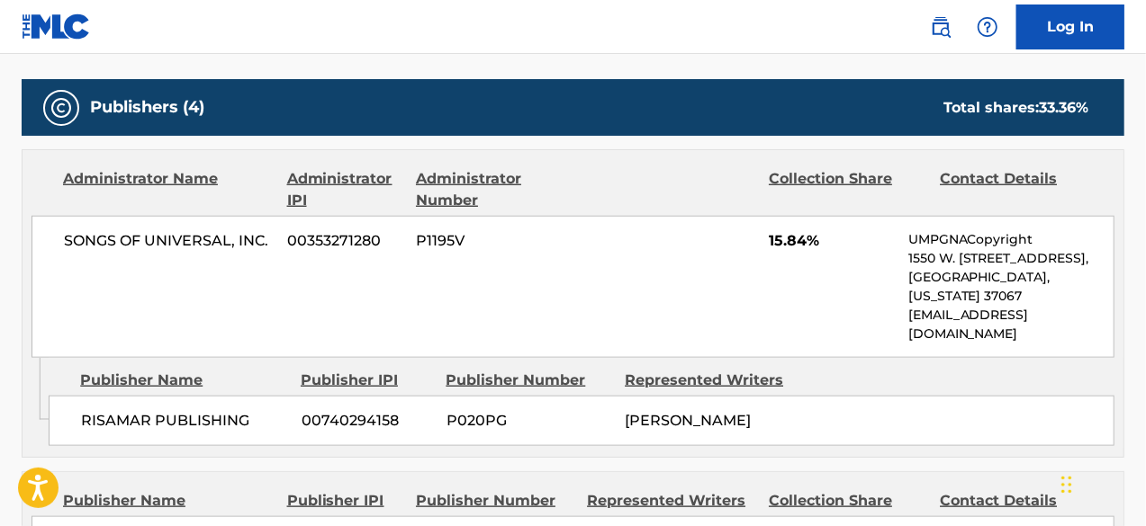
scroll to position [990, 0]
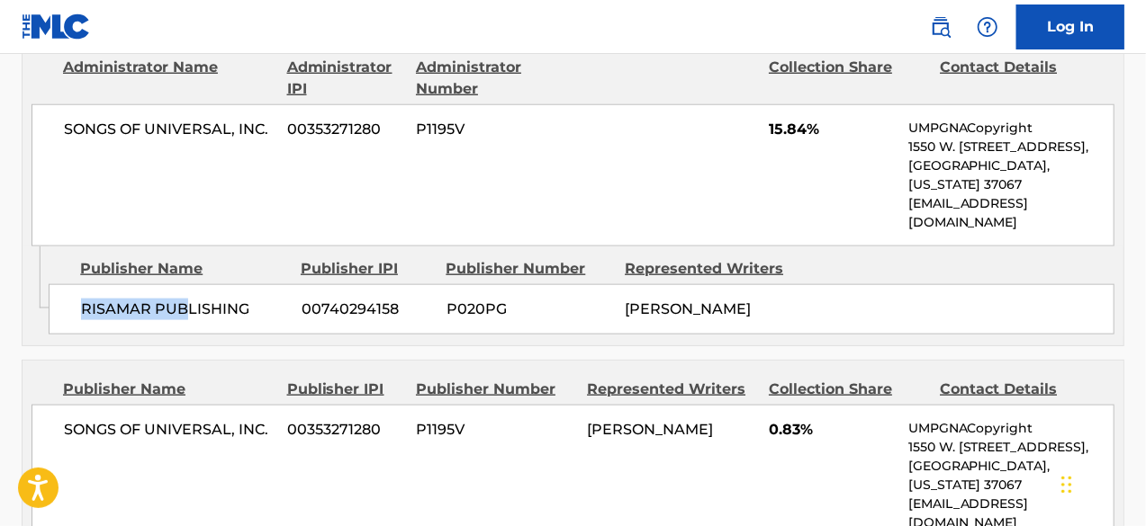
drag, startPoint x: 74, startPoint y: 285, endPoint x: 184, endPoint y: 296, distance: 110.3
click at [184, 296] on div "RISAMAR PUBLISHING 00740294158 P020PG [PERSON_NAME]" at bounding box center [582, 309] width 1066 height 50
drag, startPoint x: 241, startPoint y: 290, endPoint x: 99, endPoint y: 285, distance: 142.3
click at [99, 299] on span "RISAMAR PUBLISHING" at bounding box center [184, 310] width 206 height 22
